Goal: Navigation & Orientation: Find specific page/section

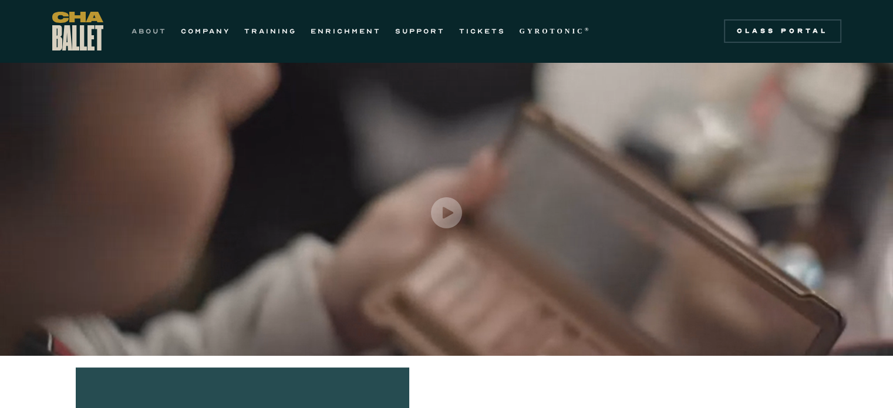
click at [153, 30] on link "ABOUT" at bounding box center [149, 31] width 35 height 14
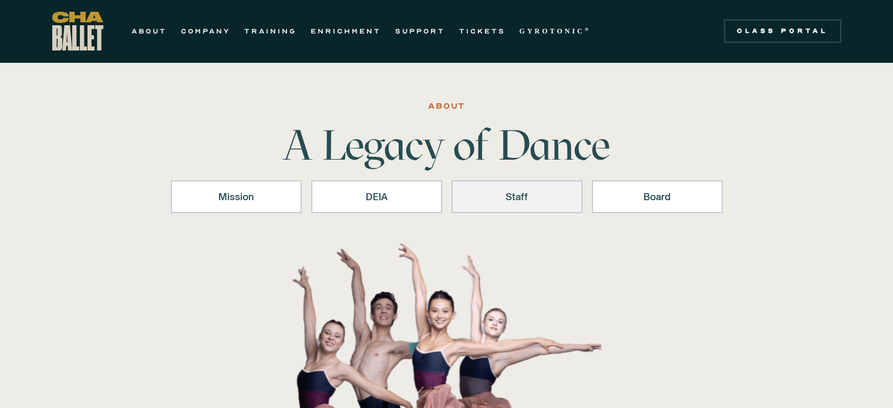
click at [540, 190] on div "Staff" at bounding box center [517, 197] width 100 height 14
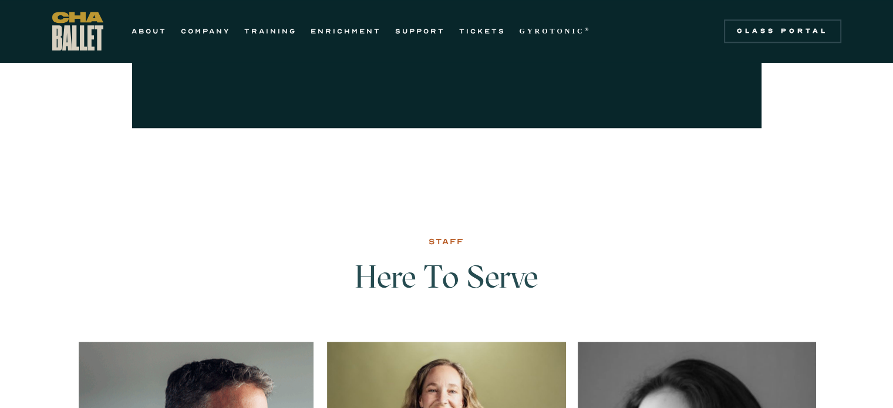
scroll to position [1334, 0]
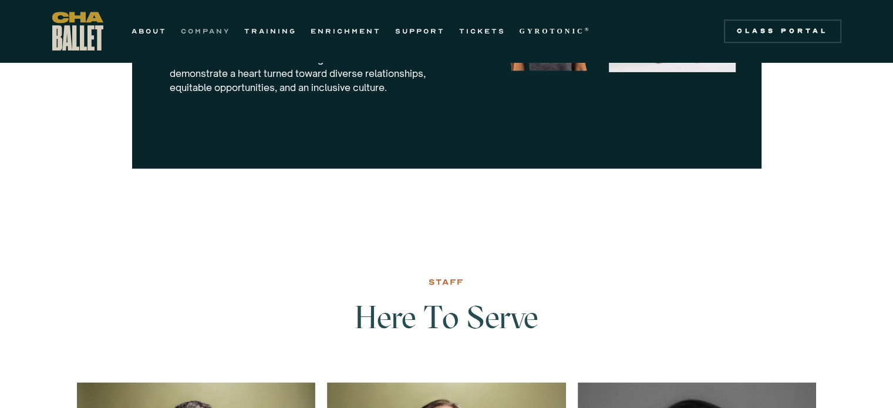
click at [217, 26] on link "COMPANY" at bounding box center [205, 31] width 49 height 14
